Goal: Task Accomplishment & Management: Manage account settings

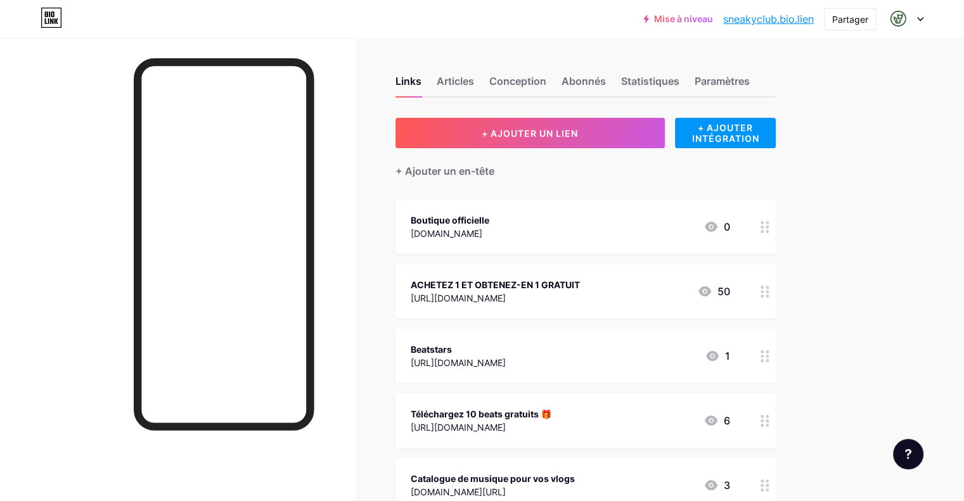
click at [912, 23] on div at bounding box center [904, 19] width 37 height 23
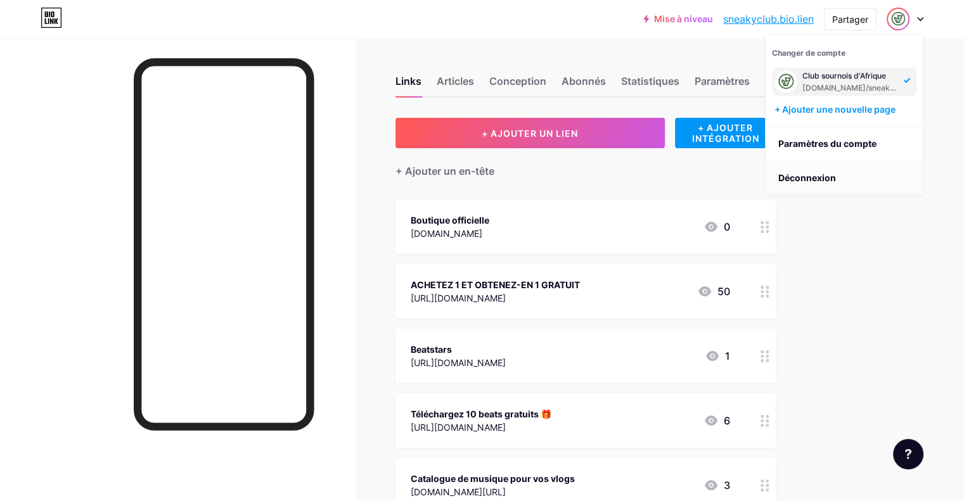
click at [810, 169] on li "Déconnexion" at bounding box center [843, 178] width 157 height 34
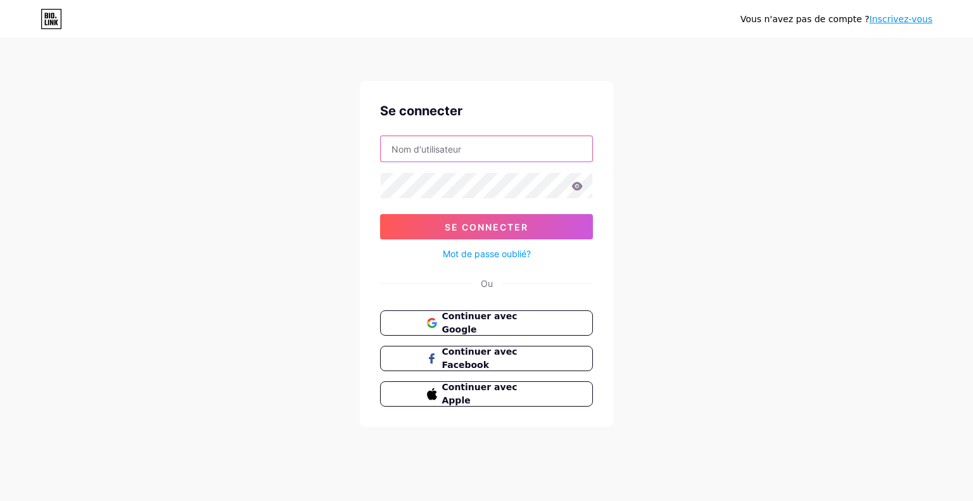
click at [497, 143] on input "text" at bounding box center [487, 148] width 212 height 25
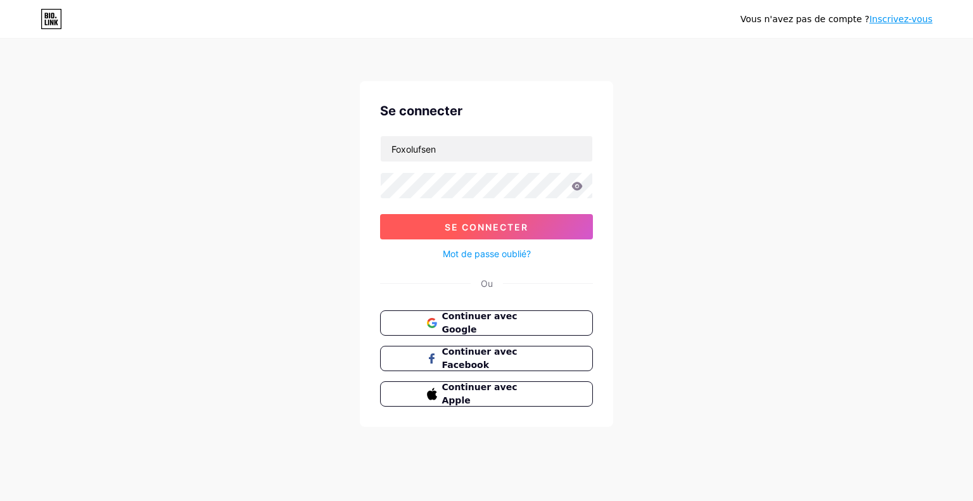
click at [536, 231] on button "Se connecter" at bounding box center [486, 226] width 213 height 25
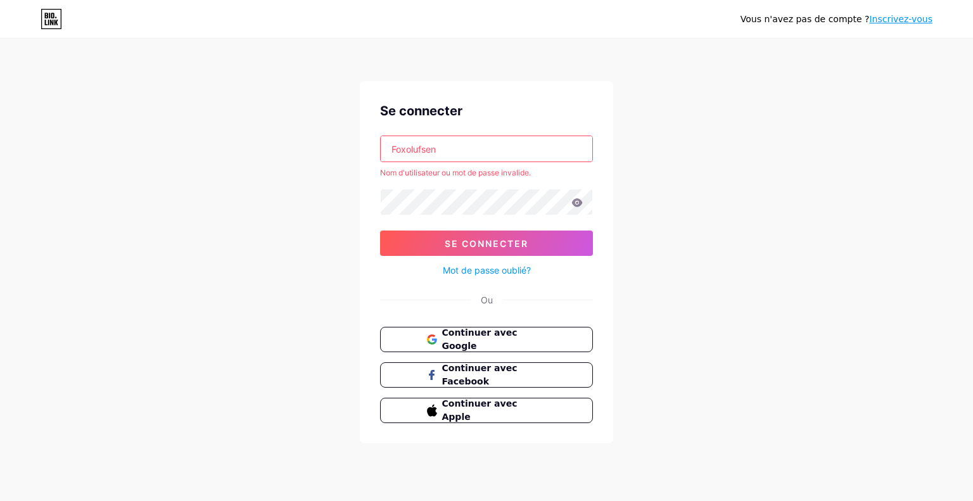
click at [577, 207] on icon at bounding box center [577, 202] width 11 height 8
click at [449, 151] on input "Foxolufsen" at bounding box center [487, 148] width 212 height 25
drag, startPoint x: 449, startPoint y: 151, endPoint x: 360, endPoint y: 153, distance: 88.7
click at [360, 153] on div "Se connecter Foxolufsen Nom d'utilisateur ou mot de passe invalide. Se connecte…" at bounding box center [486, 262] width 253 height 362
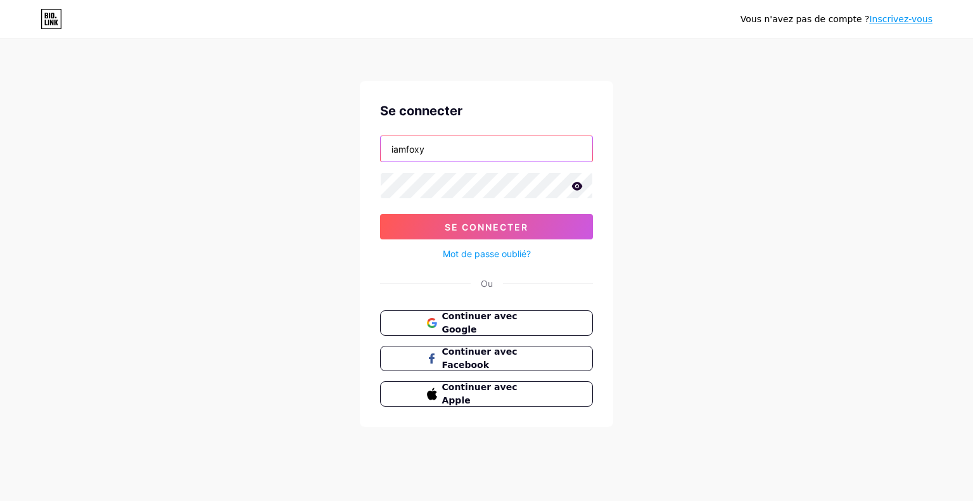
type input "iamfoxy"
click at [575, 187] on icon at bounding box center [577, 186] width 11 height 9
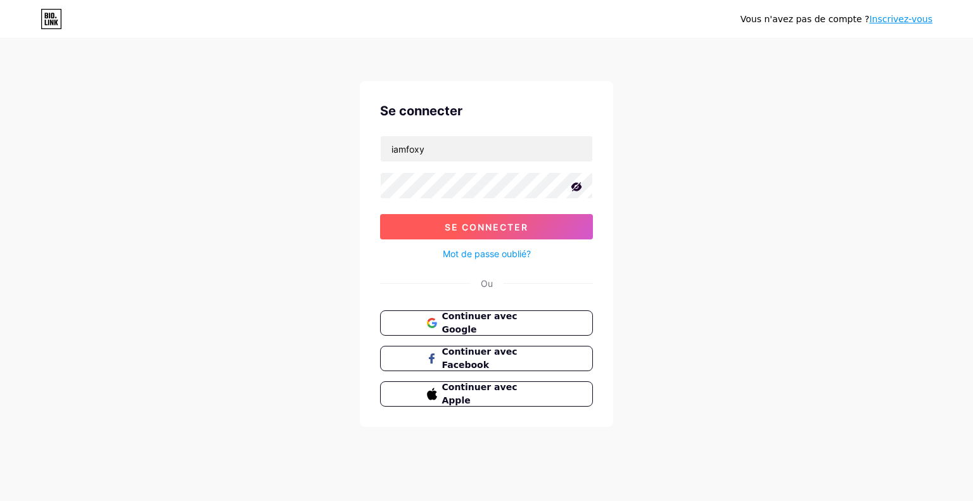
click at [491, 231] on font "Se connecter" at bounding box center [487, 227] width 84 height 11
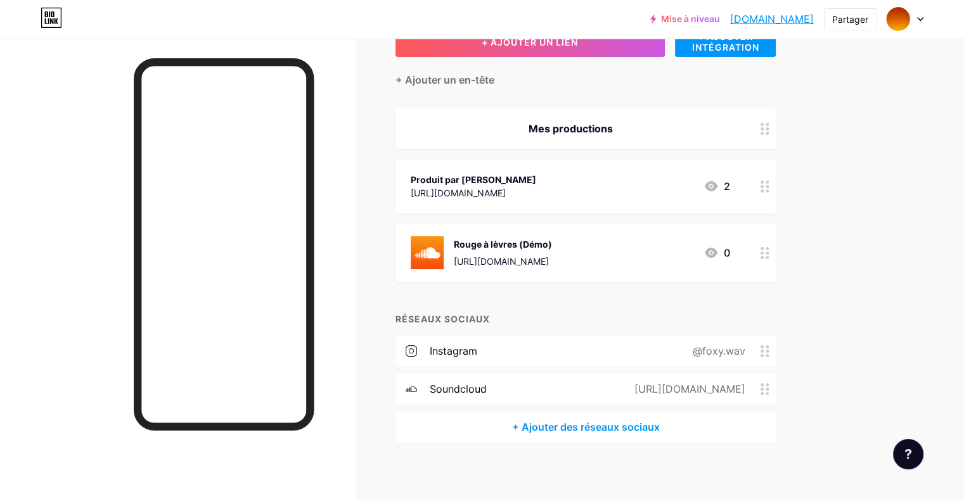
scroll to position [94, 0]
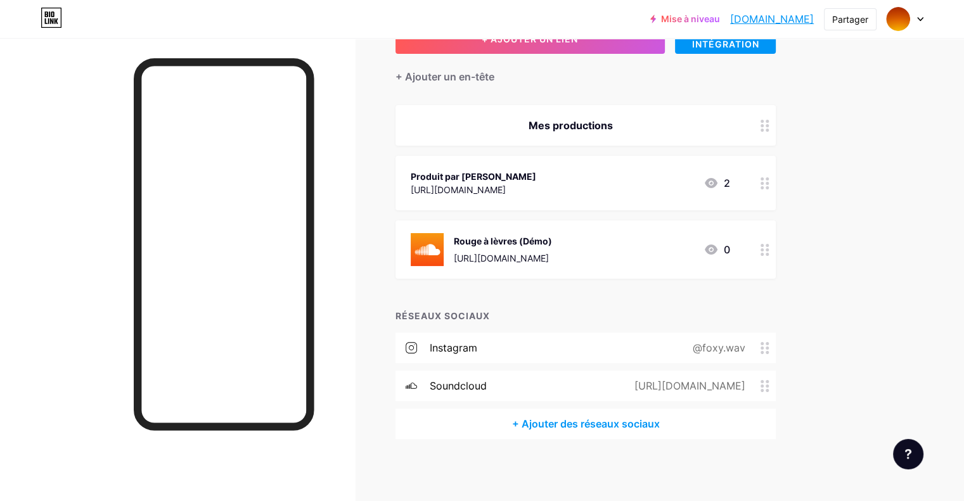
click at [654, 251] on div "Rouge à lèvres (Démo) [URL][DOMAIN_NAME] 0" at bounding box center [570, 249] width 319 height 33
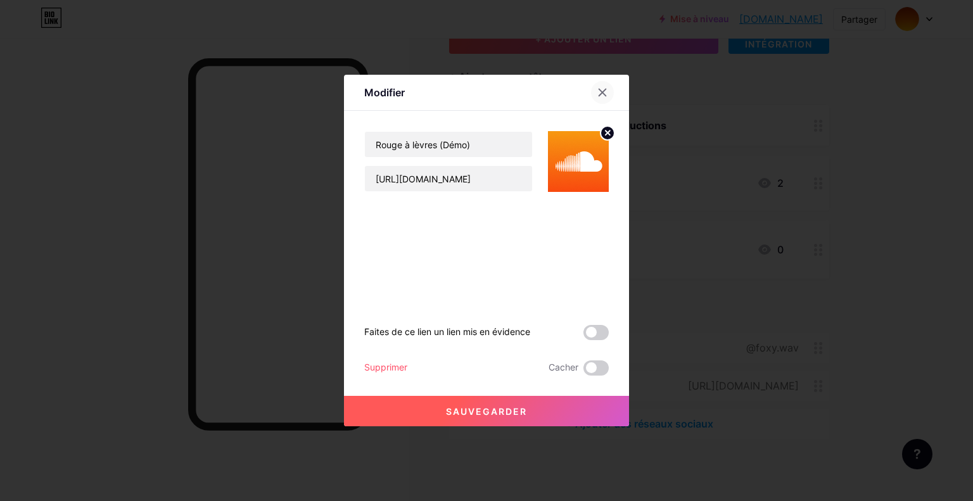
click at [601, 92] on icon at bounding box center [602, 92] width 7 height 7
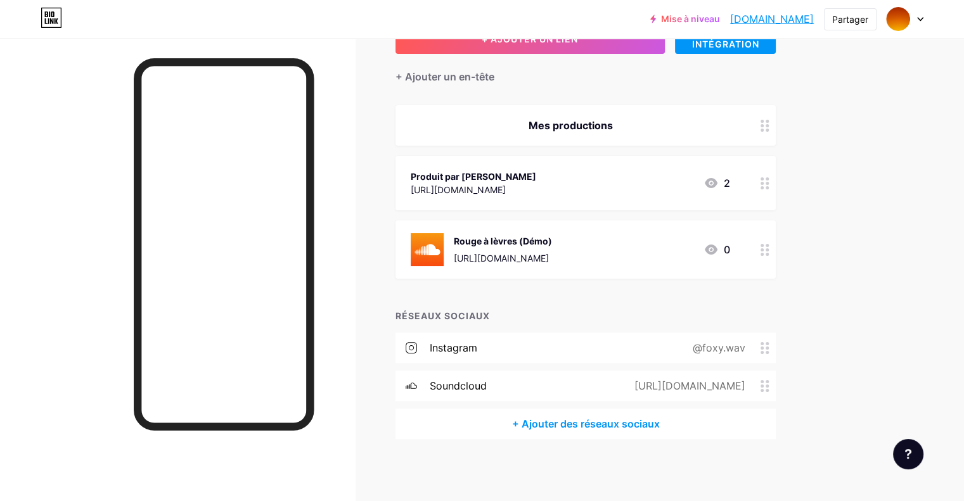
click at [552, 245] on div "Rouge à lèvres (Démo)" at bounding box center [503, 240] width 98 height 13
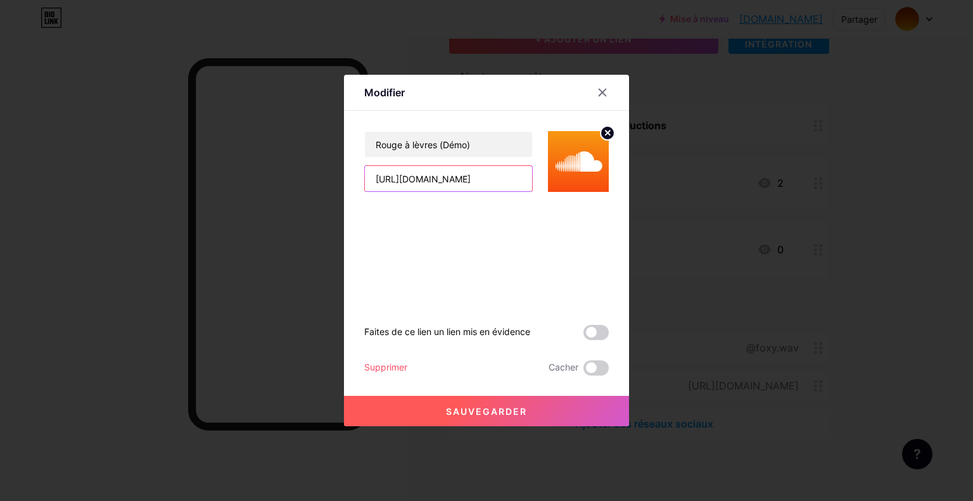
click at [523, 172] on input "[URL][DOMAIN_NAME]" at bounding box center [448, 178] width 167 height 25
drag, startPoint x: 526, startPoint y: 175, endPoint x: 477, endPoint y: 161, distance: 50.7
click at [477, 161] on div "Rouge à lèvres (Démo) [URL][DOMAIN_NAME]" at bounding box center [448, 161] width 169 height 61
type input "[URL][DOMAIN_NAME]"
click at [509, 406] on font "Sauvegarder" at bounding box center [486, 411] width 81 height 11
